Goal: Task Accomplishment & Management: Manage account settings

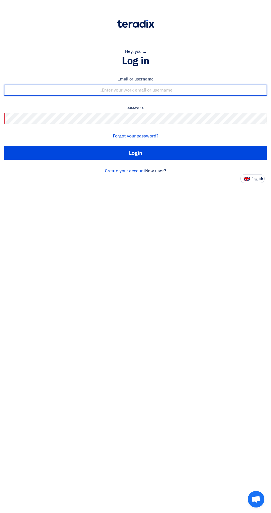
type input "[EMAIL_ADDRESS][DOMAIN_NAME]"
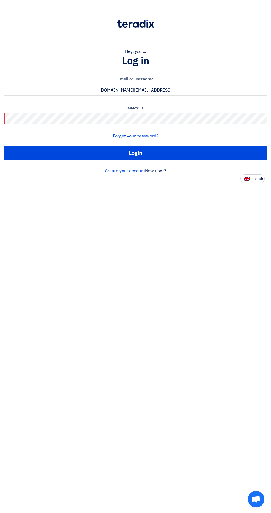
click at [4, 146] on input "Login" at bounding box center [135, 153] width 263 height 14
type input "Sign in"
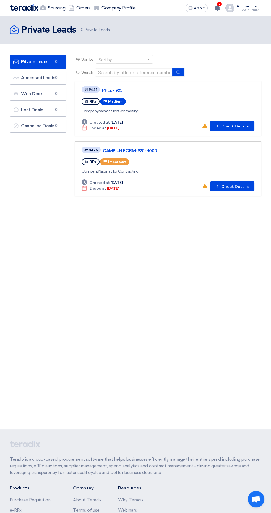
click at [220, 6] on use at bounding box center [218, 8] width 6 height 6
